Goal: Task Accomplishment & Management: Use online tool/utility

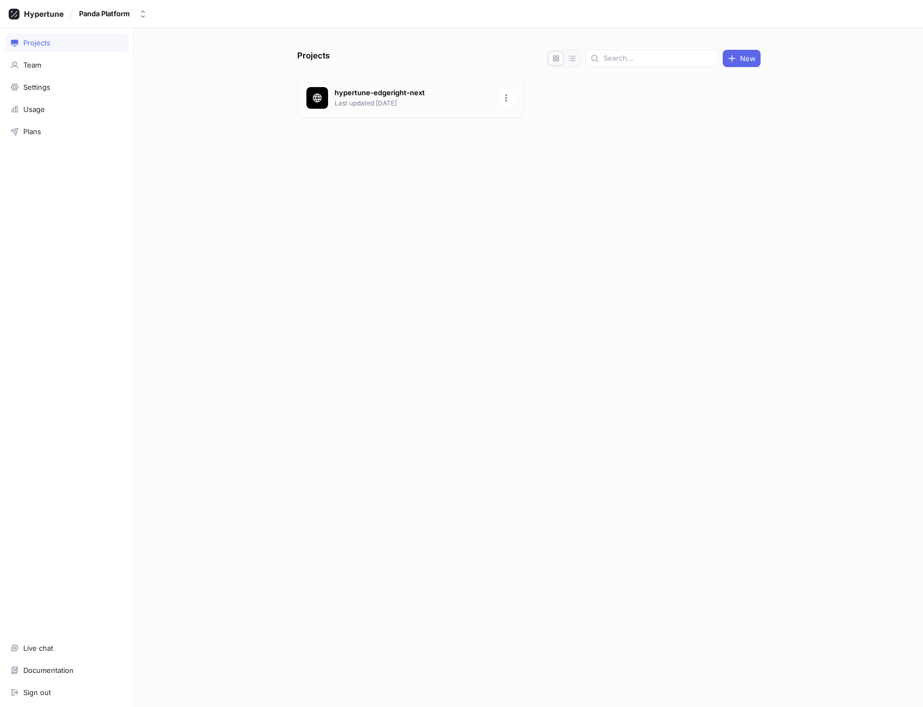
click at [478, 101] on p "Last updated [DATE]" at bounding box center [412, 104] width 157 height 10
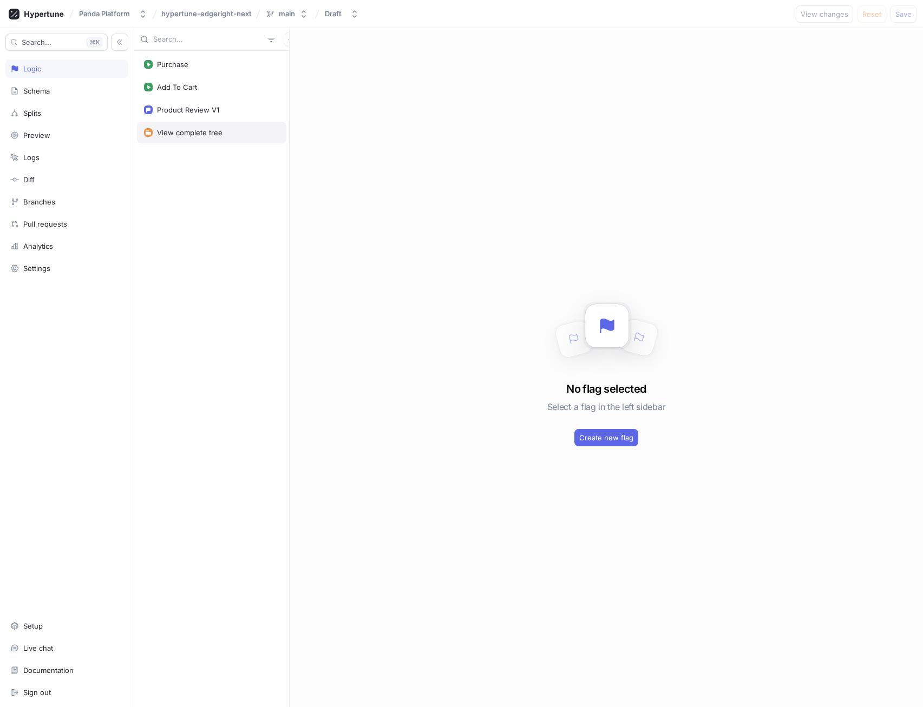
click at [199, 126] on div "View complete tree" at bounding box center [211, 133] width 149 height 22
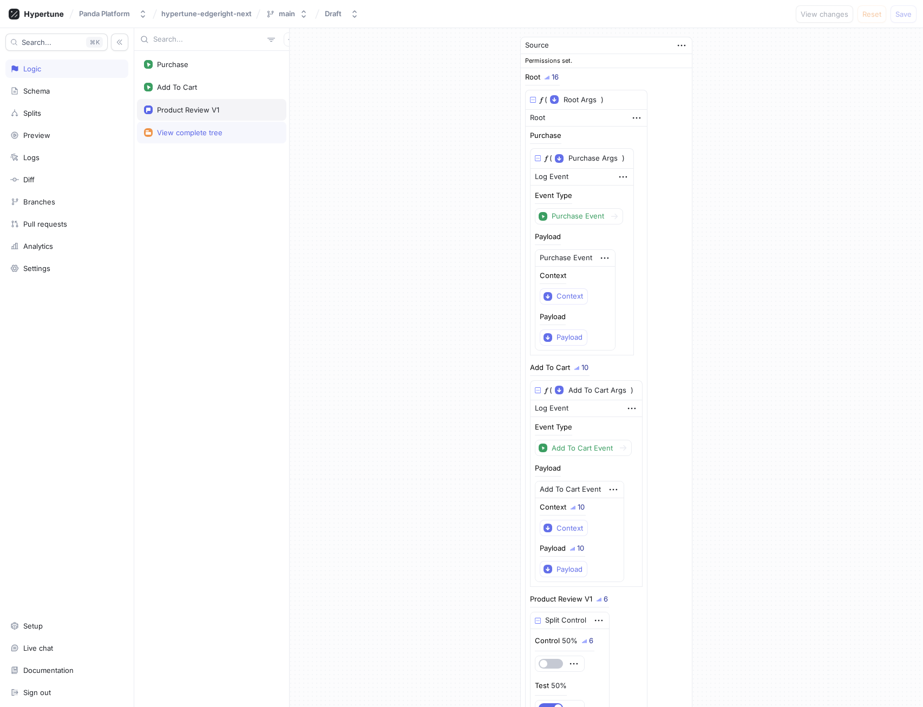
click at [202, 107] on div "Product Review V1" at bounding box center [188, 110] width 62 height 9
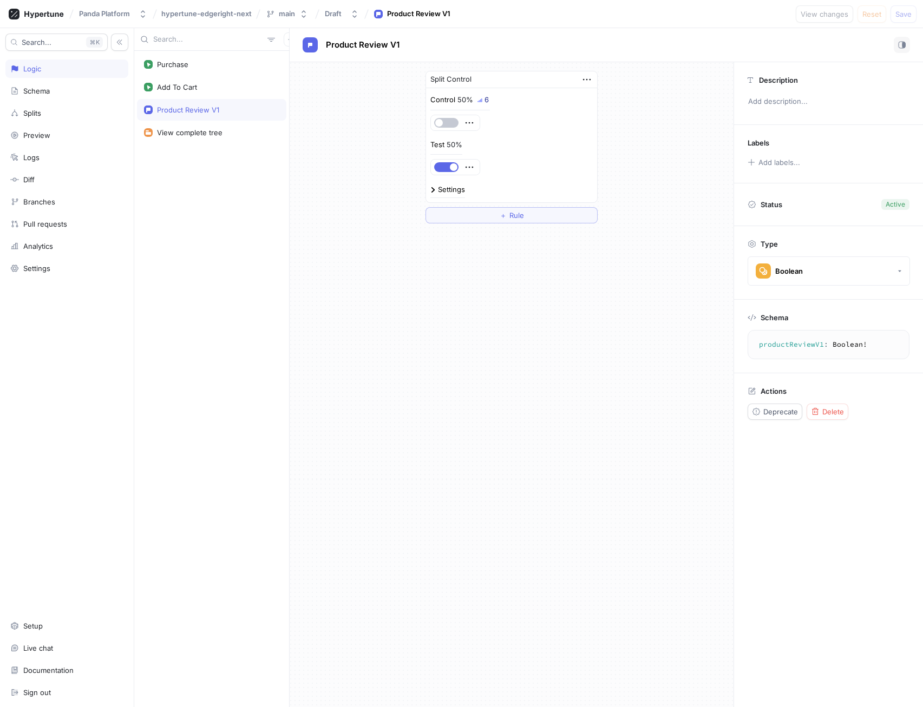
click at [769, 344] on textarea "productReviewV1: Boolean!" at bounding box center [828, 344] width 152 height 19
click at [837, 332] on div "productReviewV1 : Boolean ! productReviewV1: Boolean!" at bounding box center [828, 344] width 162 height 29
click at [797, 345] on textarea "productReviewV1: Boolean!" at bounding box center [828, 344] width 152 height 19
